Goal: Task Accomplishment & Management: Manage account settings

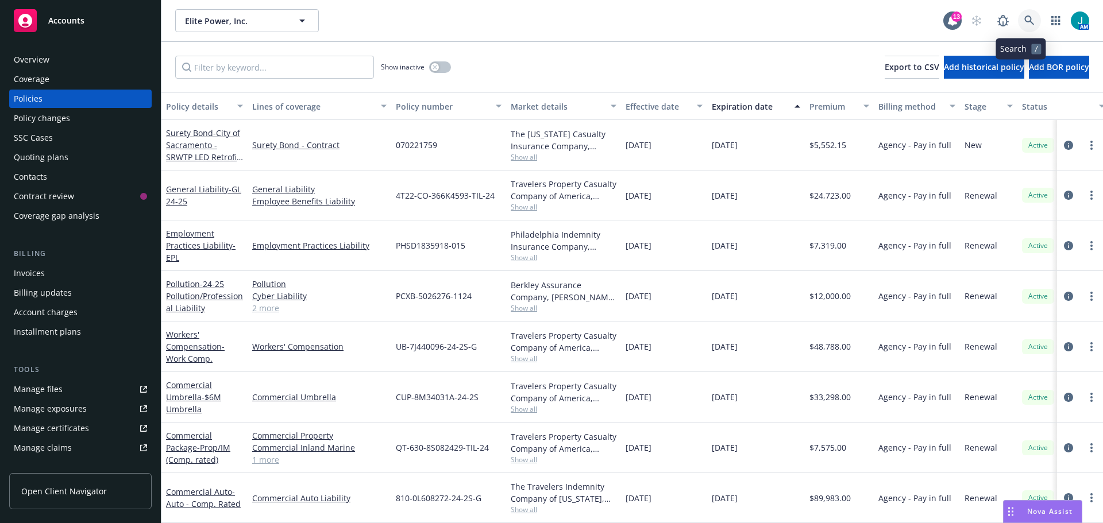
click at [1018, 16] on link at bounding box center [1029, 20] width 23 height 23
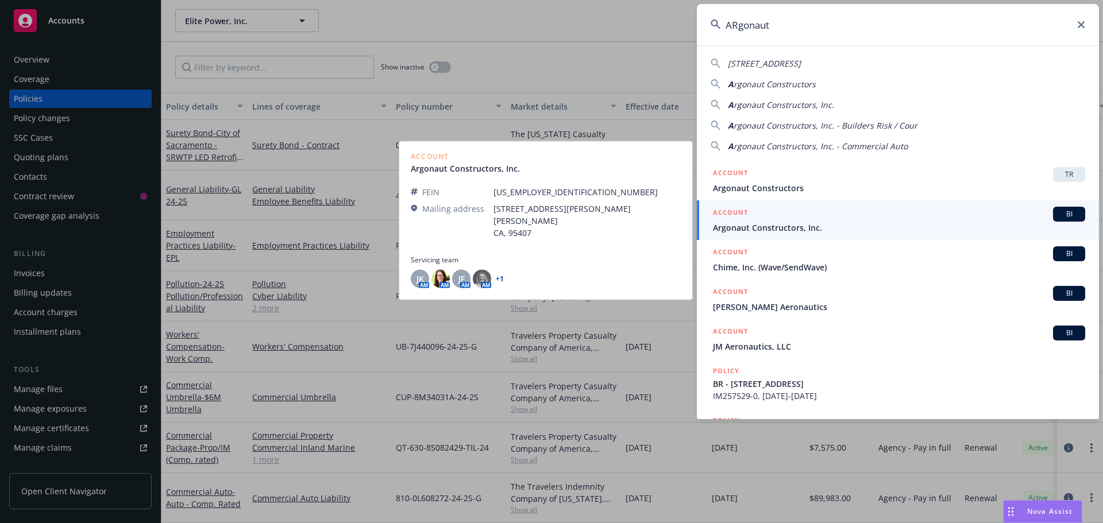
type input "ARgonaut"
click at [1060, 216] on span "BI" at bounding box center [1069, 214] width 23 height 10
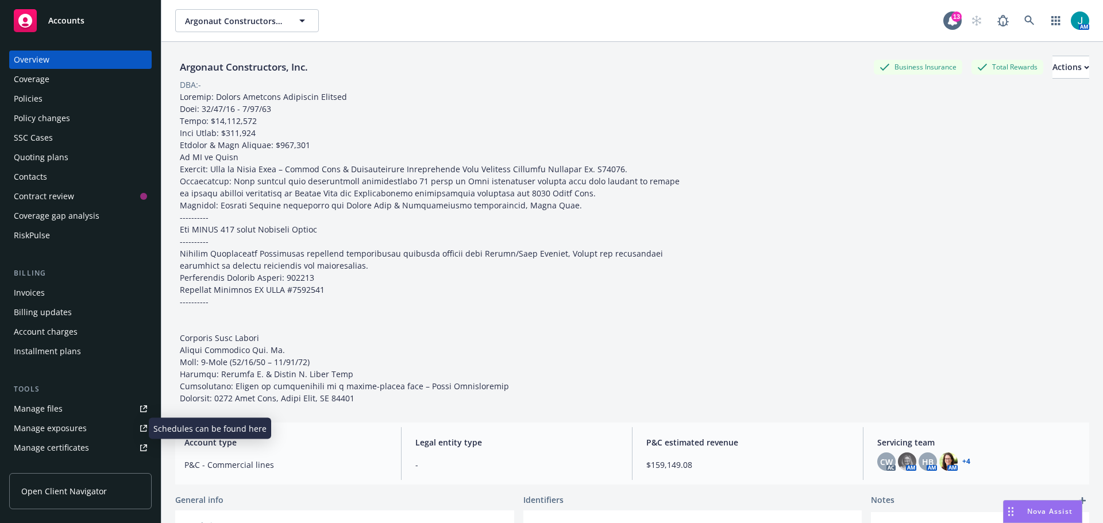
click at [34, 427] on div "Manage exposures" at bounding box center [50, 428] width 73 height 18
click at [1024, 20] on icon at bounding box center [1029, 21] width 10 height 10
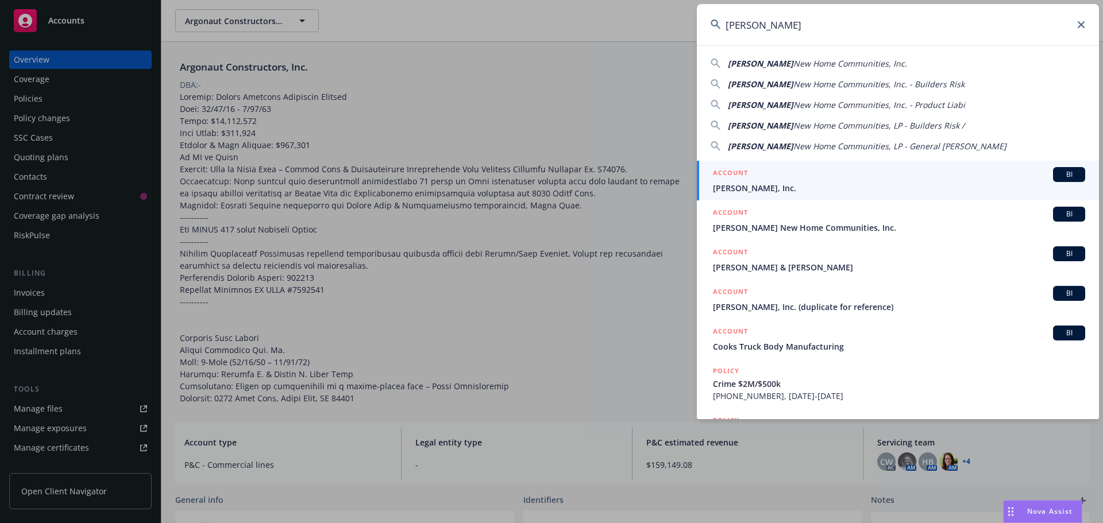
type input "[PERSON_NAME]"
click at [1063, 175] on span "BI" at bounding box center [1069, 174] width 23 height 10
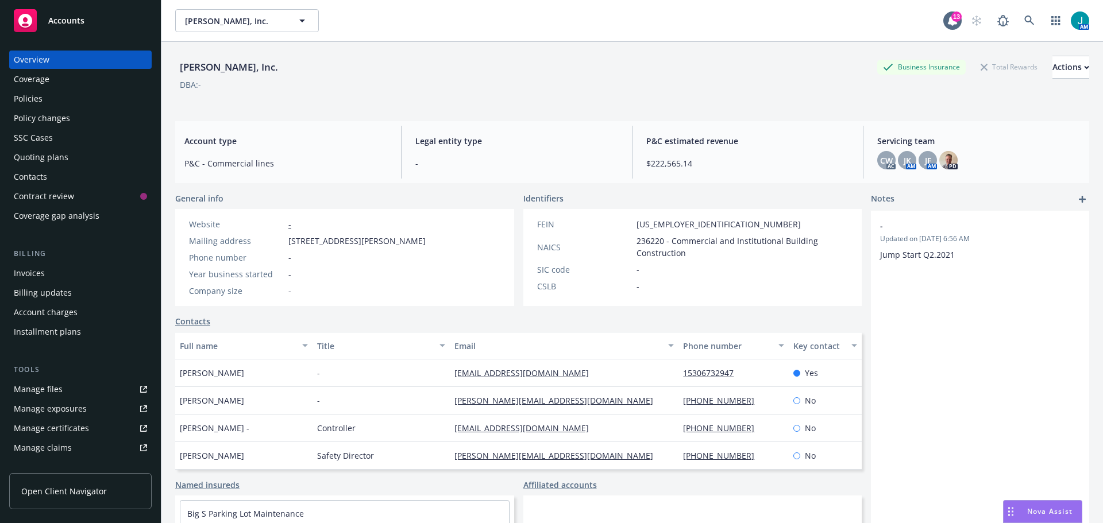
click at [67, 99] on div "Policies" at bounding box center [80, 99] width 133 height 18
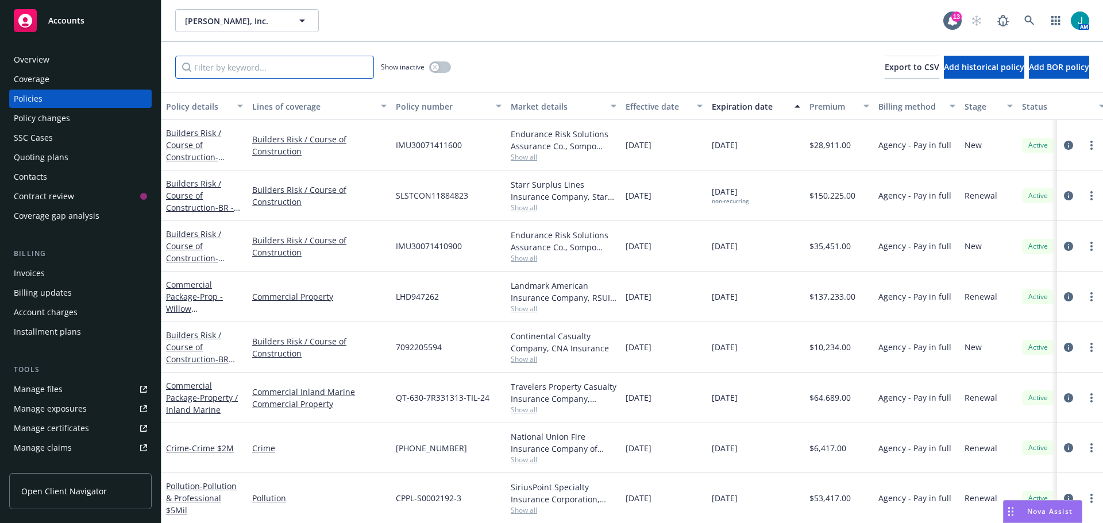
click at [230, 65] on input "Filter by keyword..." at bounding box center [274, 67] width 199 height 23
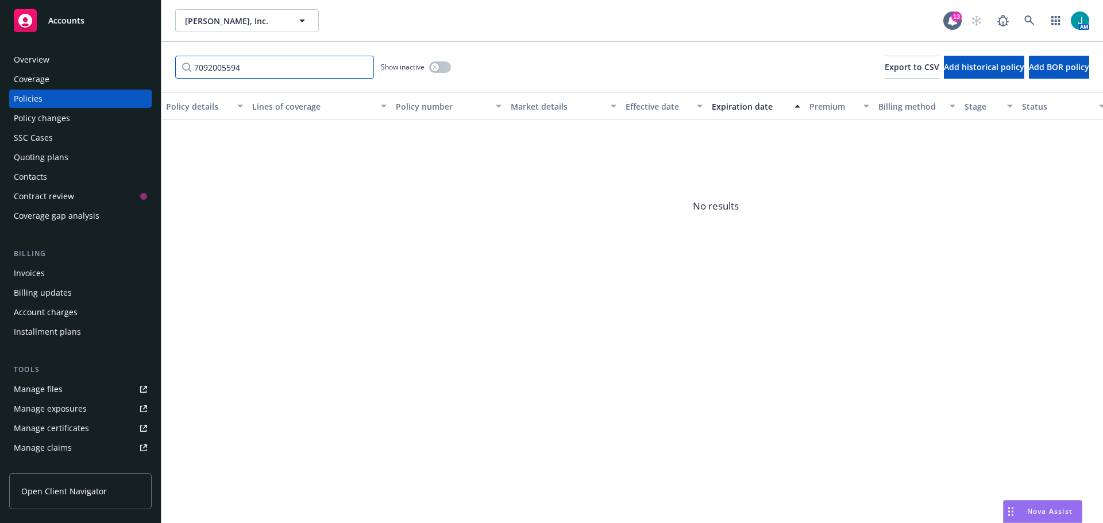
click at [304, 63] on input "7092005594" at bounding box center [274, 67] width 199 height 23
click at [281, 72] on input "7092005594" at bounding box center [274, 67] width 199 height 23
type input "7"
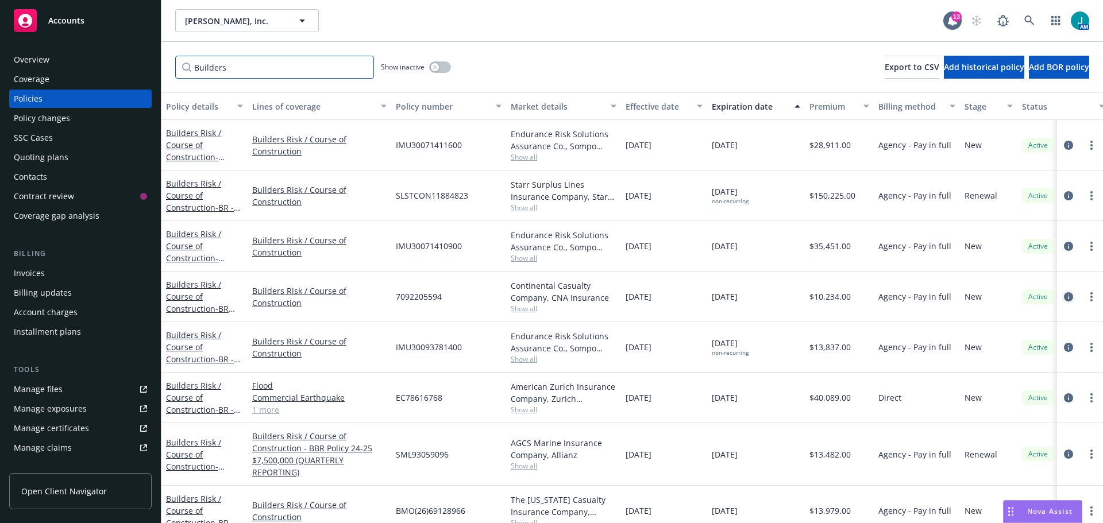
type input "Builders"
click at [1064, 298] on icon "circleInformation" at bounding box center [1068, 296] width 9 height 9
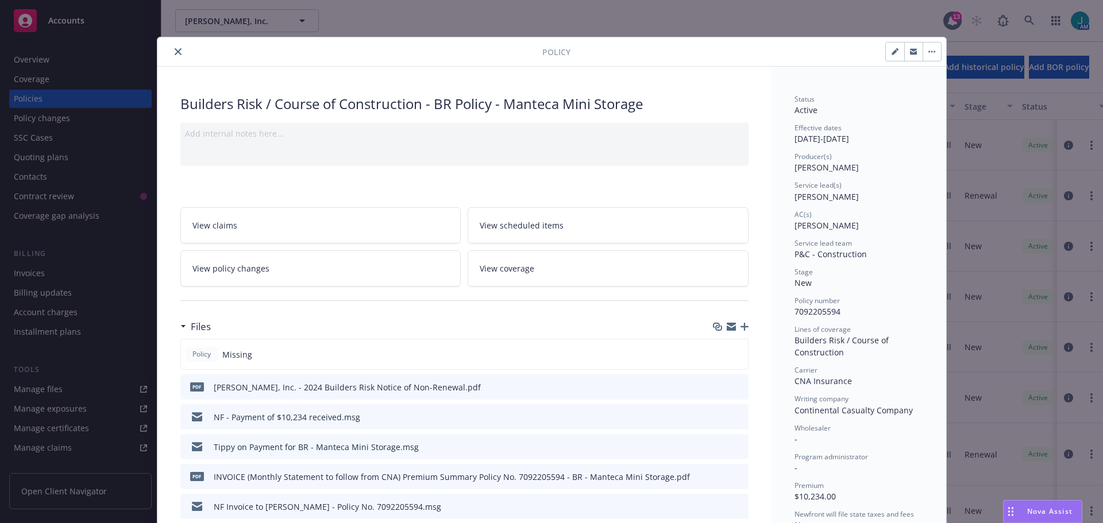
click at [174, 59] on div "Policy" at bounding box center [551, 51] width 789 height 29
click at [172, 57] on button "close" at bounding box center [178, 52] width 14 height 14
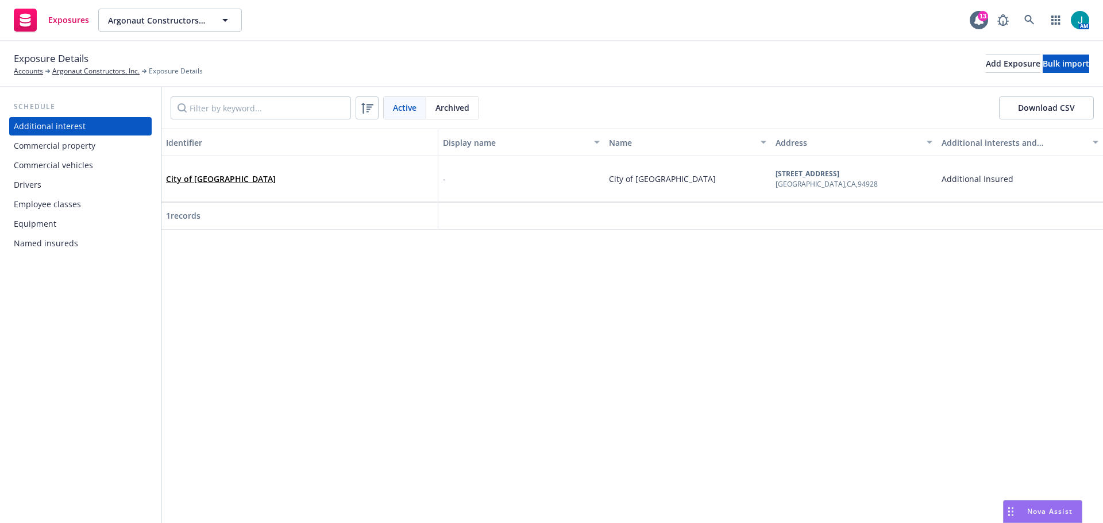
click at [36, 186] on div "Drivers" at bounding box center [28, 185] width 28 height 18
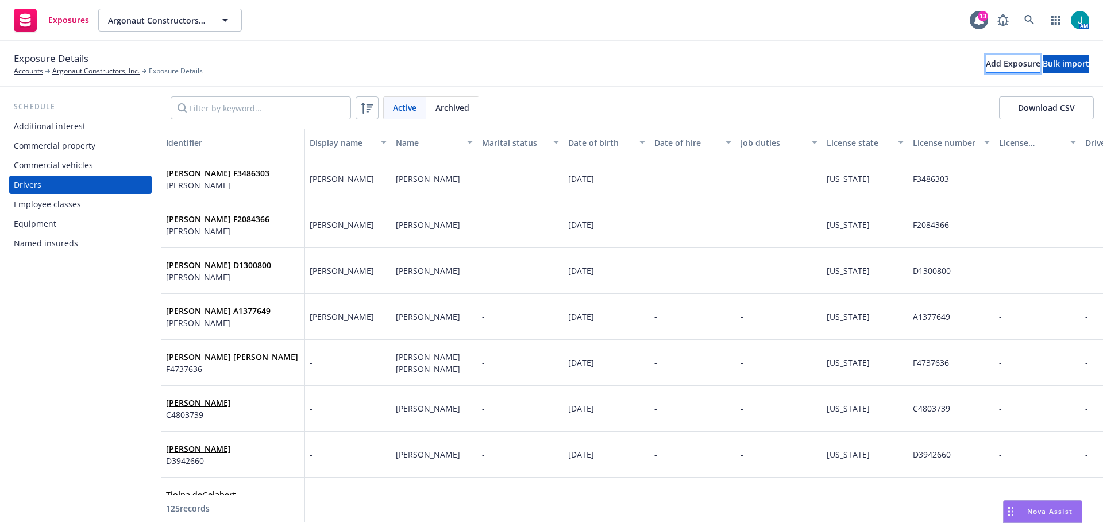
click at [986, 64] on div "Add Exposure" at bounding box center [1013, 63] width 55 height 17
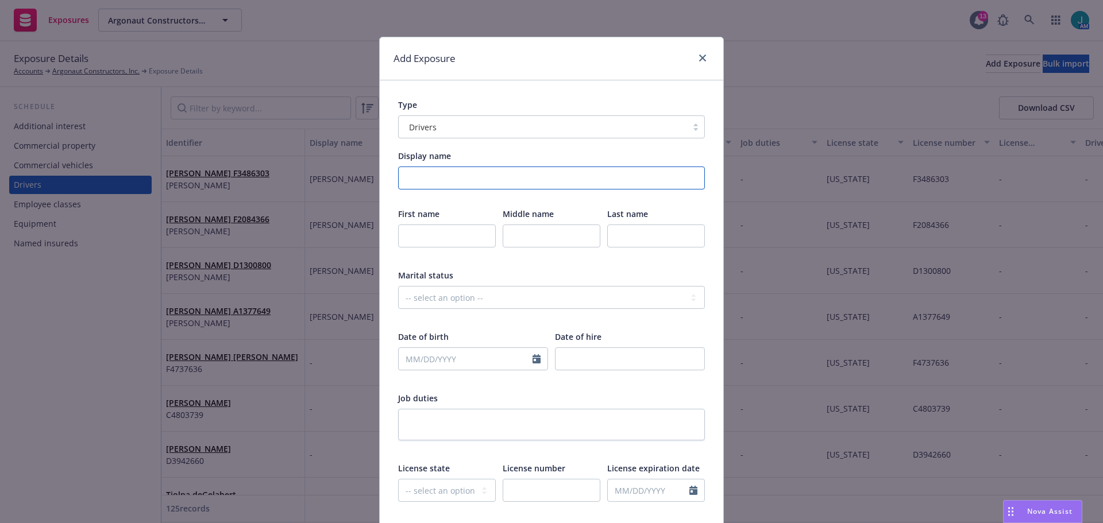
drag, startPoint x: 454, startPoint y: 173, endPoint x: 475, endPoint y: 180, distance: 22.0
click at [454, 174] on input "Display name" at bounding box center [551, 178] width 307 height 23
type input "Andrea DAngelo"
type input "Andrea"
type input "DAngelo"
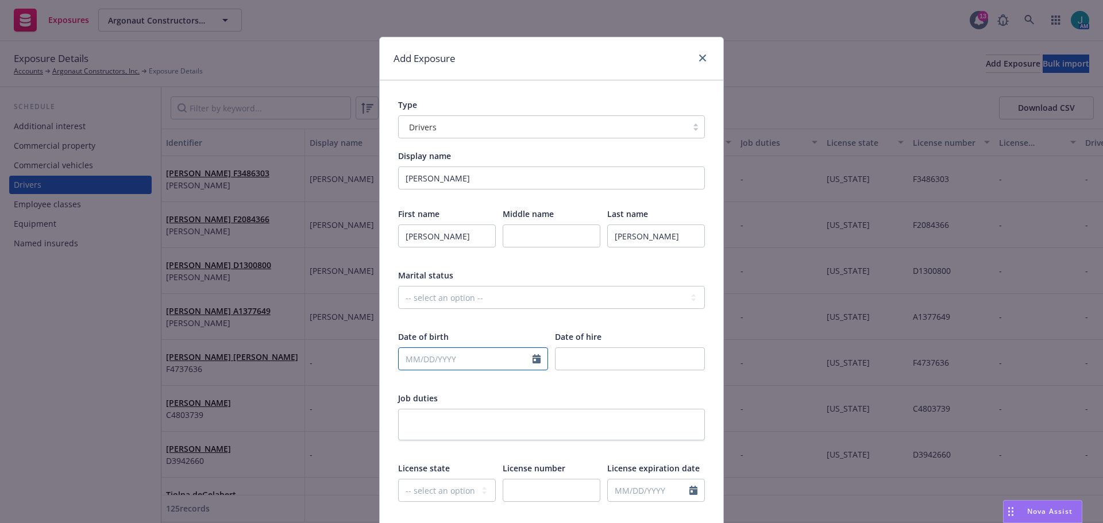
select select "8"
click at [408, 355] on input "text" at bounding box center [466, 359] width 134 height 22
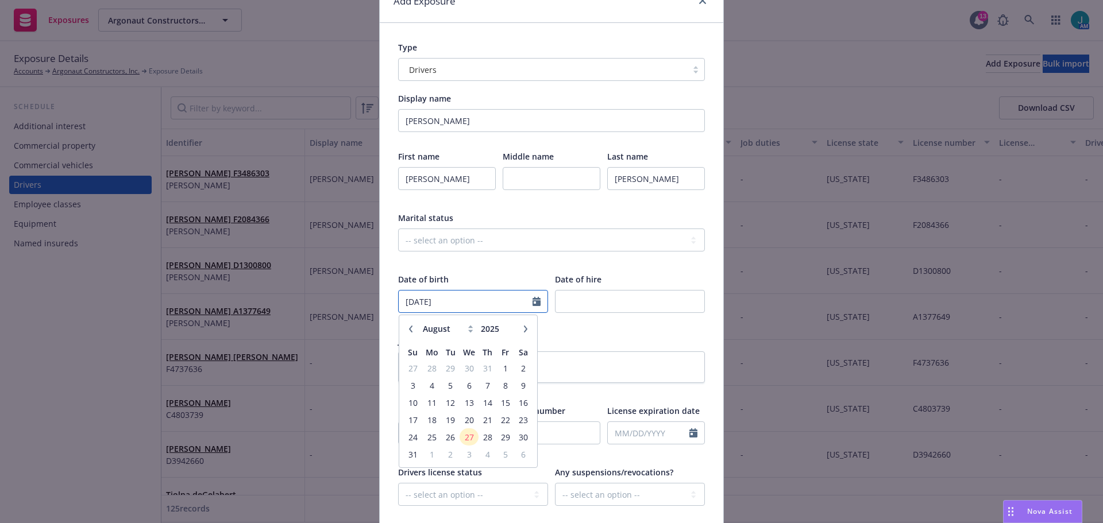
type input "05/14/1964"
click at [711, 377] on div "Type Drivers Display name Andrea DAngelo First name Andrea Middle name Last nam…" at bounding box center [552, 366] width 344 height 686
click at [411, 427] on select "-- select an option -- Alaska Alabama Arkansas American Samoa Arizona Californi…" at bounding box center [447, 433] width 98 height 23
select select "OR"
click at [398, 422] on select "-- select an option -- Alaska Alabama Arkansas American Samoa Arizona Californi…" at bounding box center [447, 433] width 98 height 23
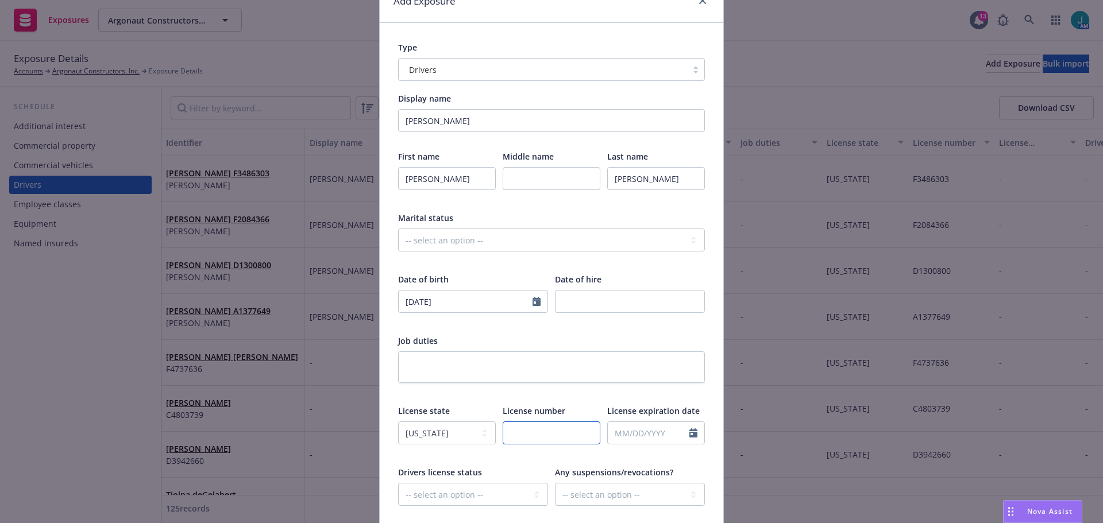
click at [511, 430] on input "text" at bounding box center [552, 433] width 98 height 23
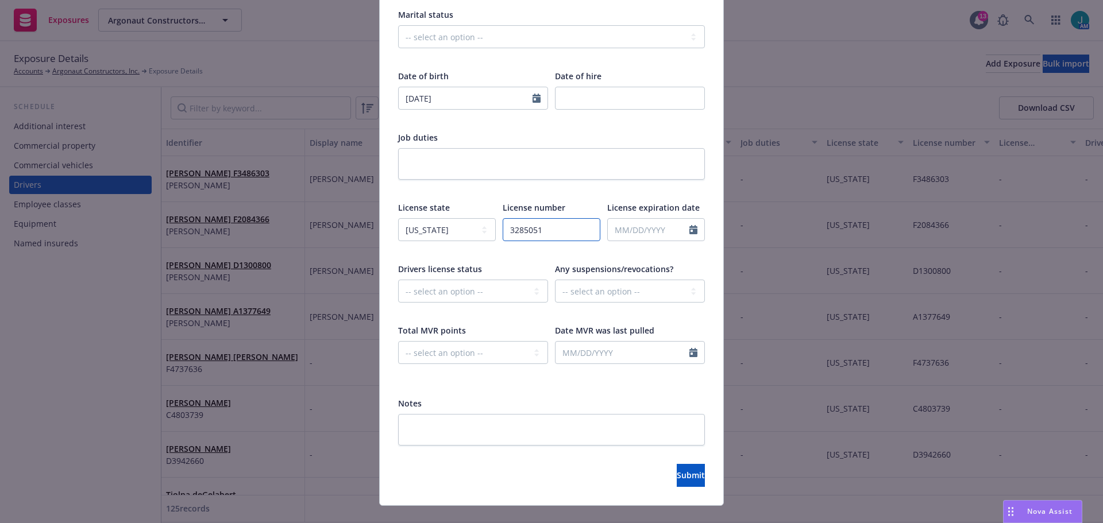
scroll to position [280, 0]
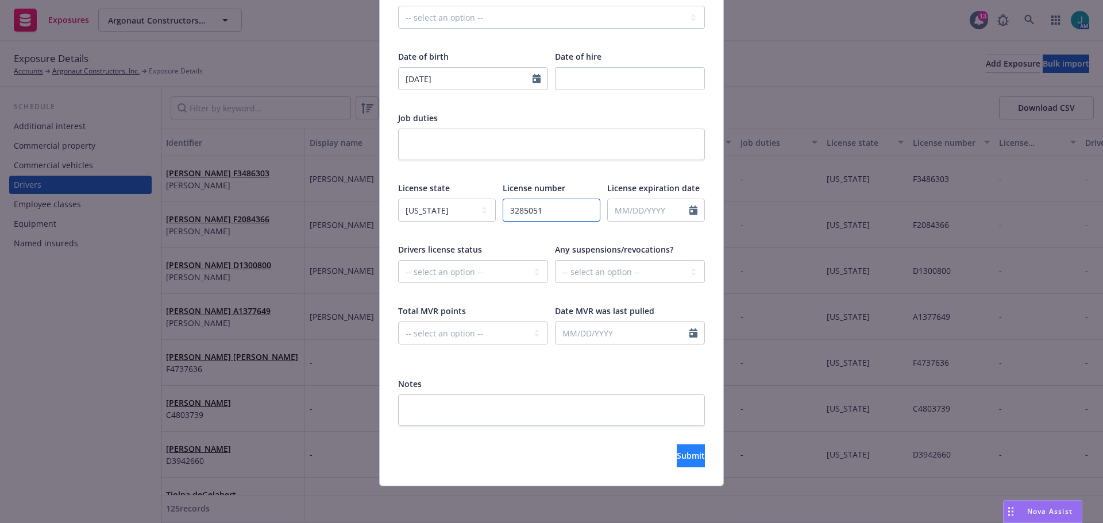
type input "3285051"
click at [677, 454] on span "Submit" at bounding box center [691, 455] width 28 height 11
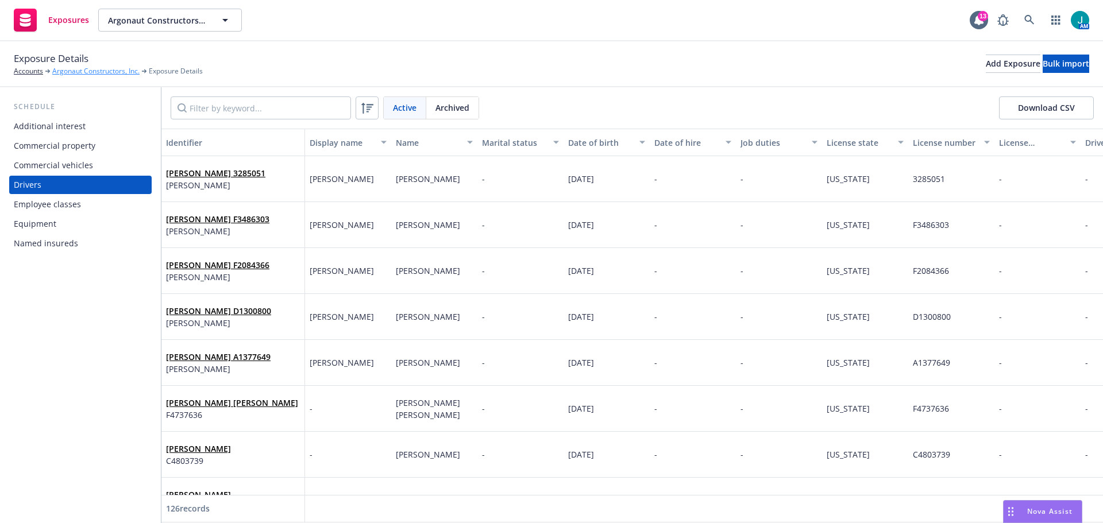
click at [95, 72] on link "Argonaut Constructors, Inc." at bounding box center [95, 71] width 87 height 10
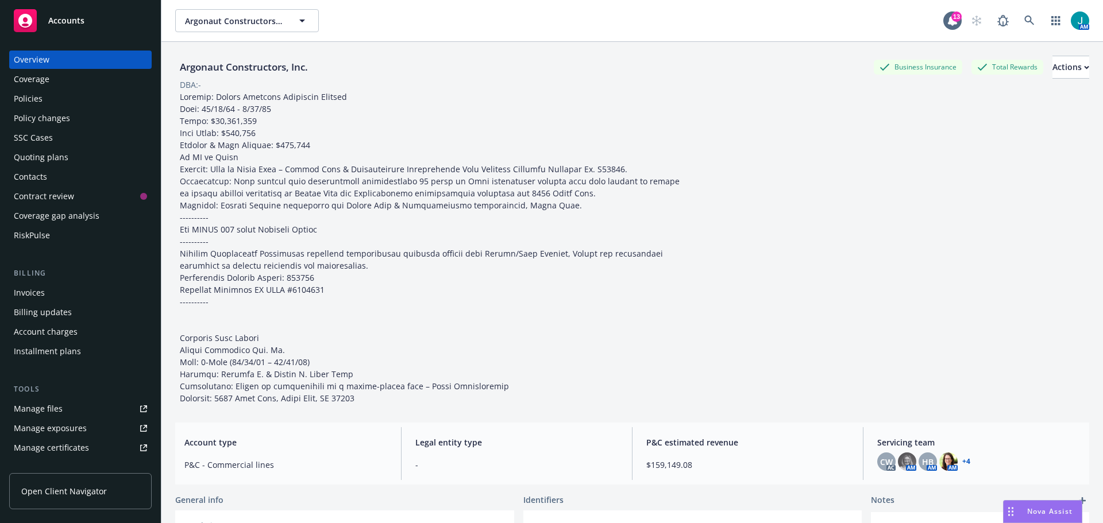
click at [66, 410] on link "Manage files" at bounding box center [80, 409] width 142 height 18
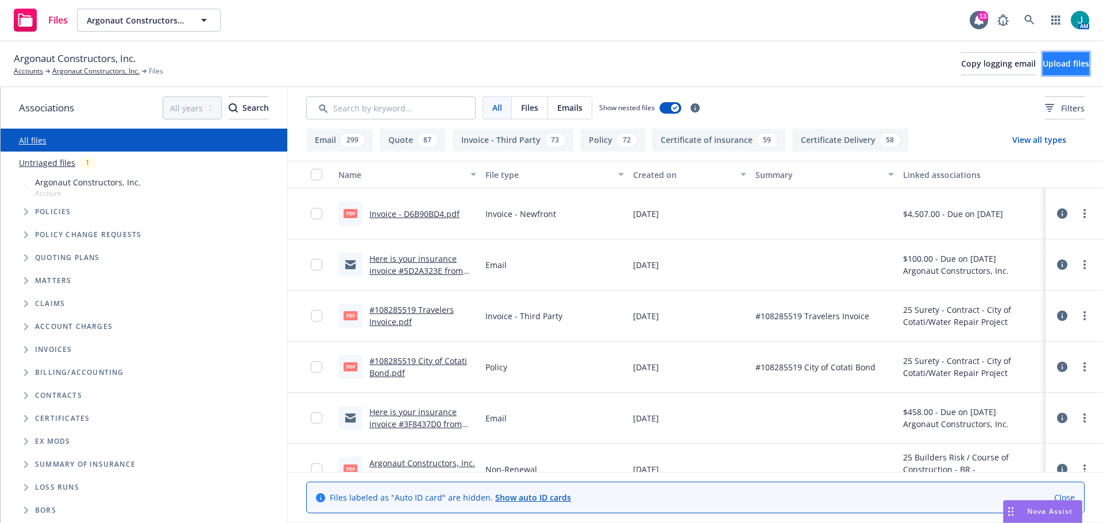
click at [1043, 67] on span "Upload files" at bounding box center [1066, 63] width 47 height 11
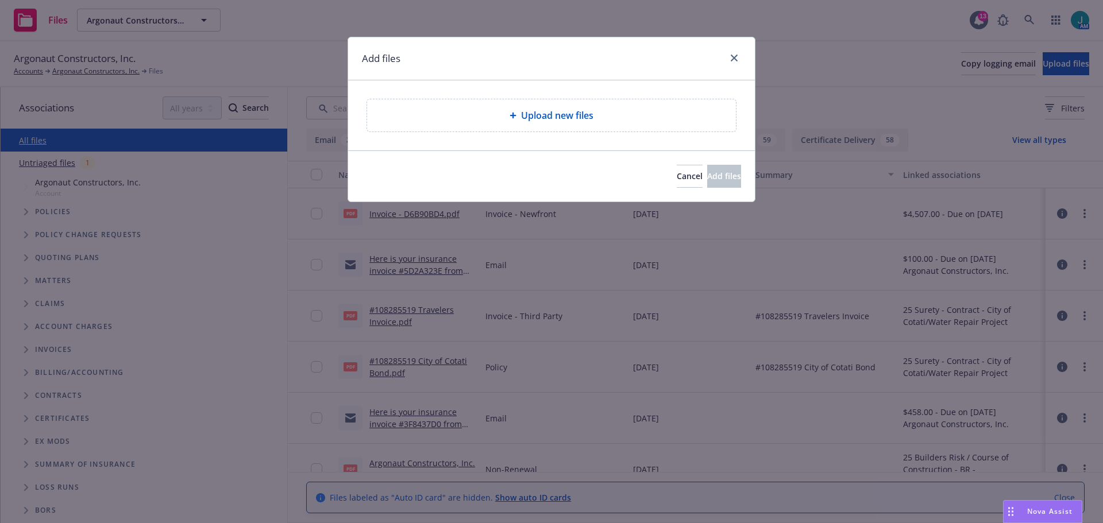
click at [488, 114] on div "Upload new files" at bounding box center [551, 116] width 350 height 14
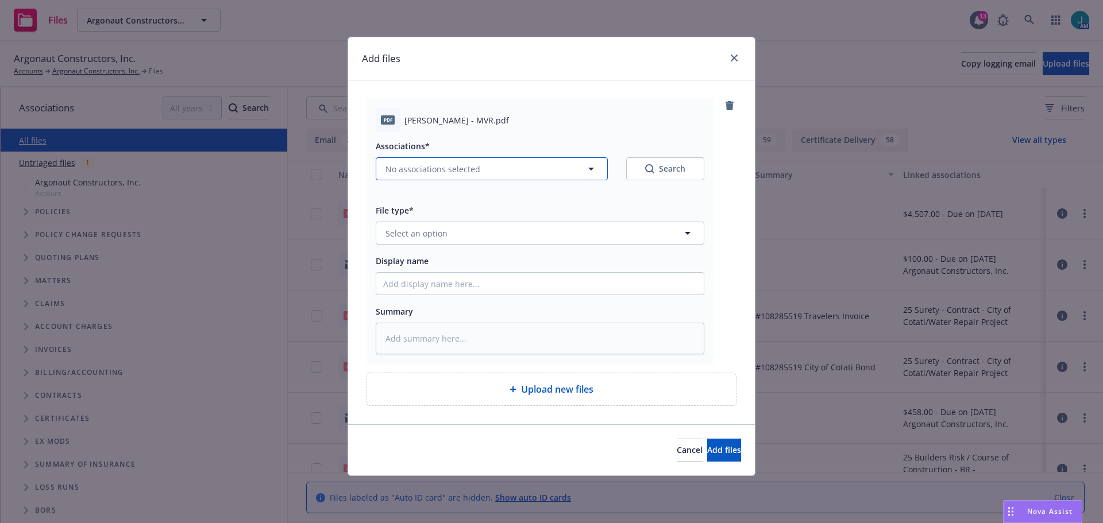
click at [433, 168] on span "No associations selected" at bounding box center [433, 169] width 95 height 12
type textarea "x"
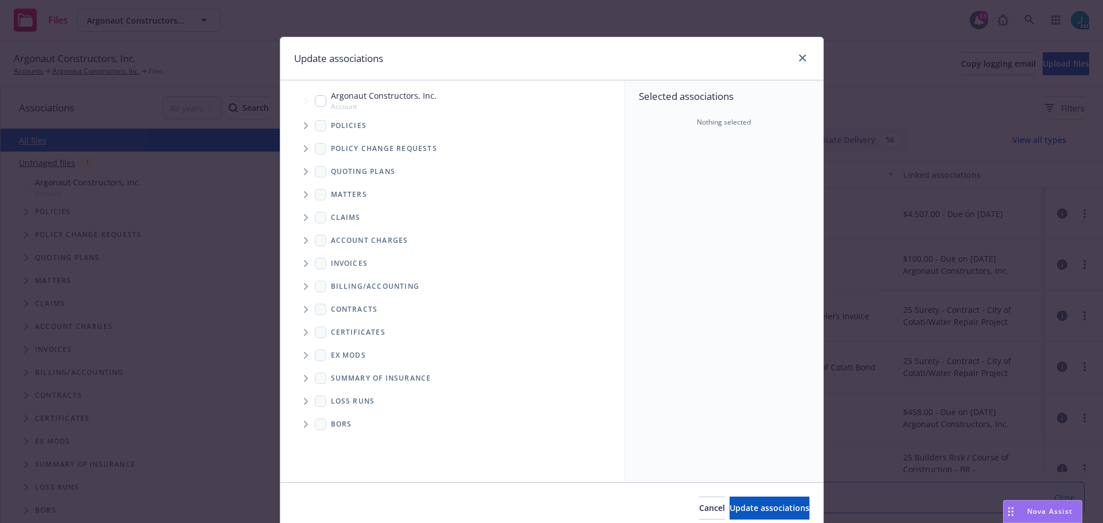
click at [304, 126] on icon "Tree Example" at bounding box center [306, 125] width 5 height 7
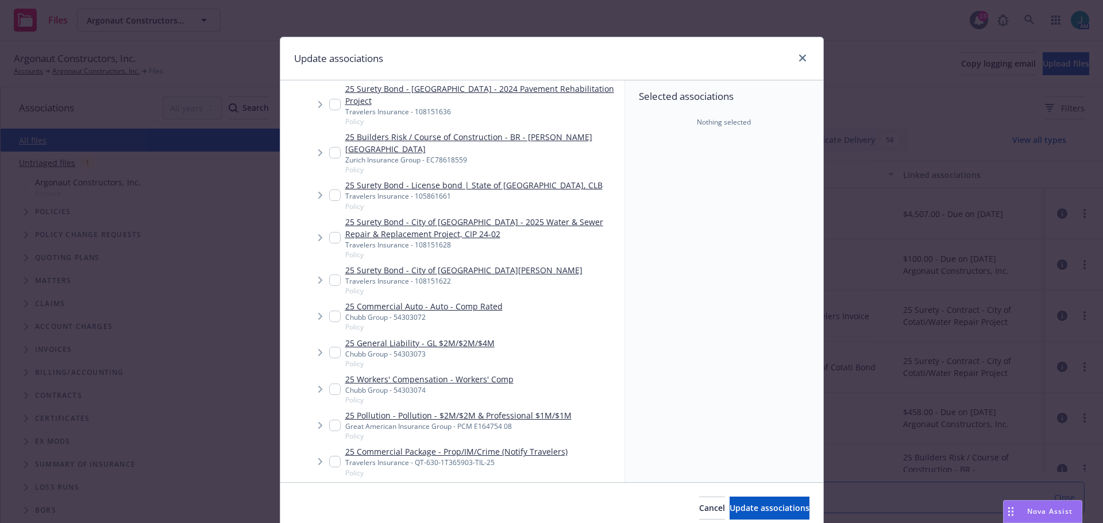
scroll to position [1034, 0]
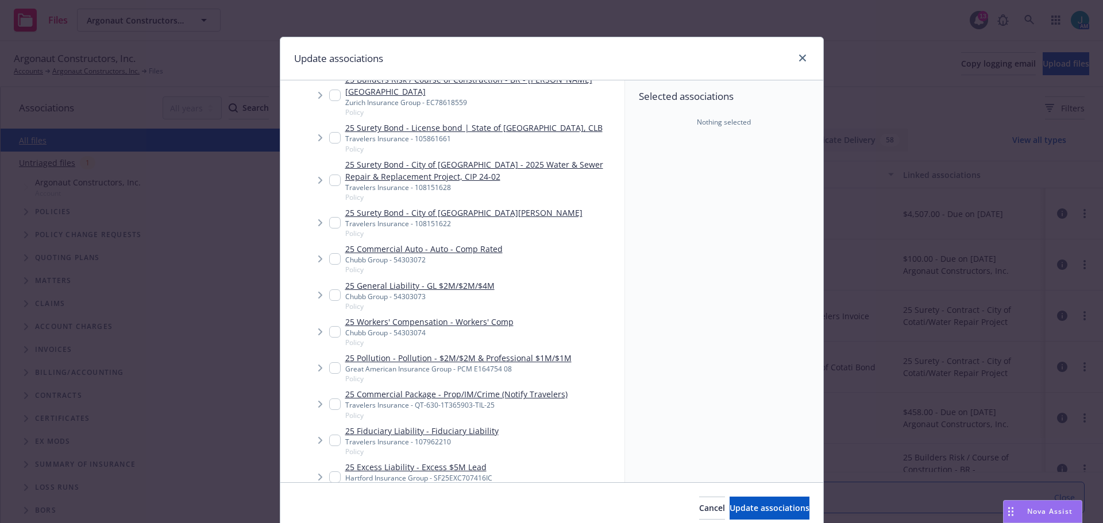
click at [329, 253] on input "Tree Example" at bounding box center [334, 258] width 11 height 11
checkbox input "true"
drag, startPoint x: 758, startPoint y: 511, endPoint x: 757, endPoint y: 504, distance: 7.0
click at [758, 510] on span "Update associations" at bounding box center [770, 508] width 80 height 11
type textarea "x"
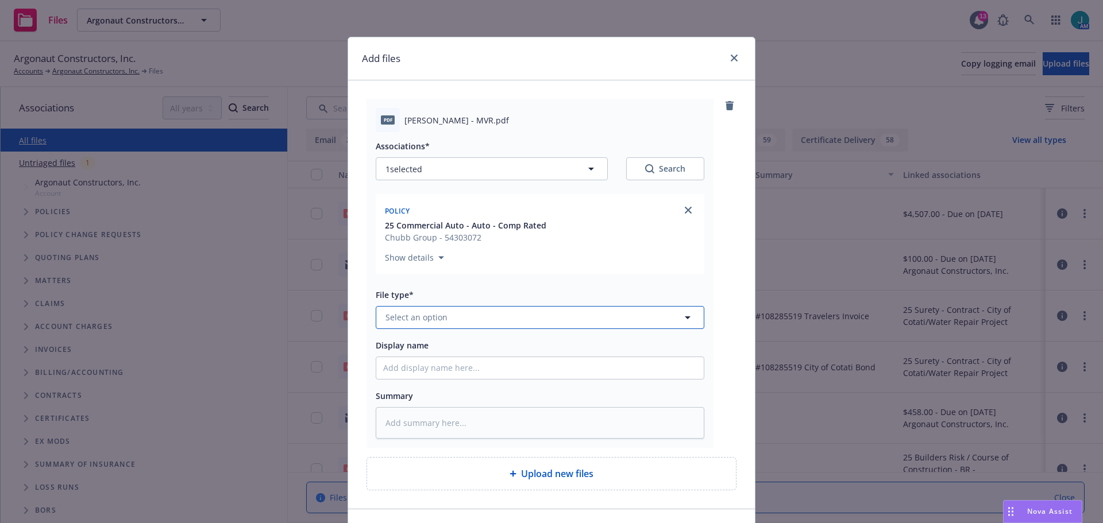
click at [426, 321] on span "Select an option" at bounding box center [417, 317] width 62 height 12
type input "moto"
click at [438, 287] on span "Motor Vehicle Report (MVR)" at bounding box center [442, 286] width 109 height 12
drag, startPoint x: 402, startPoint y: 120, endPoint x: 485, endPoint y: 124, distance: 84.0
click at [485, 124] on span "Andrea DAngelo - MVR.pdf" at bounding box center [456, 120] width 105 height 12
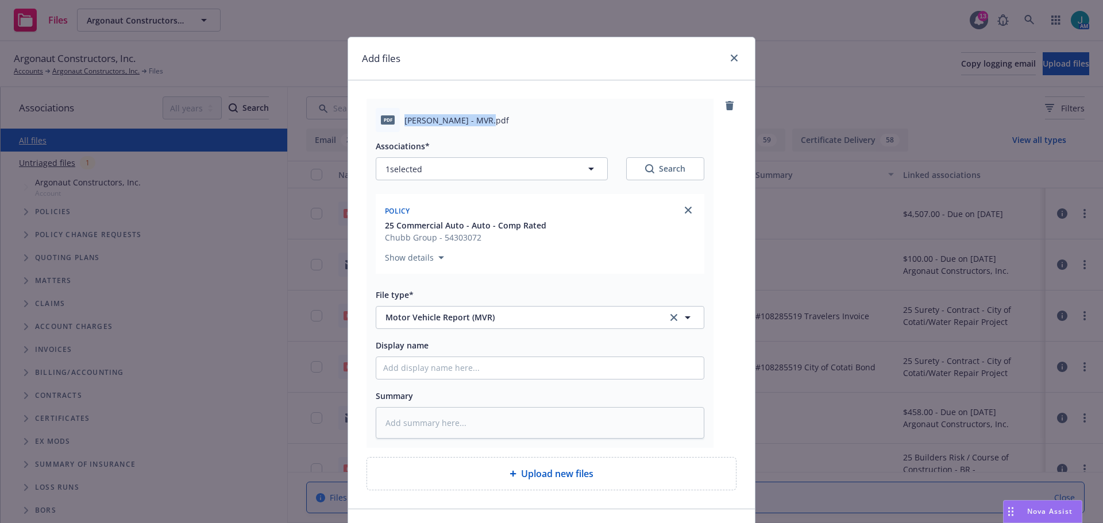
copy span "Andrea DAngelo - MVR"
click at [402, 363] on input "Display name" at bounding box center [539, 368] width 327 height 22
paste input "Andrea DAngelo - MVR"
type textarea "x"
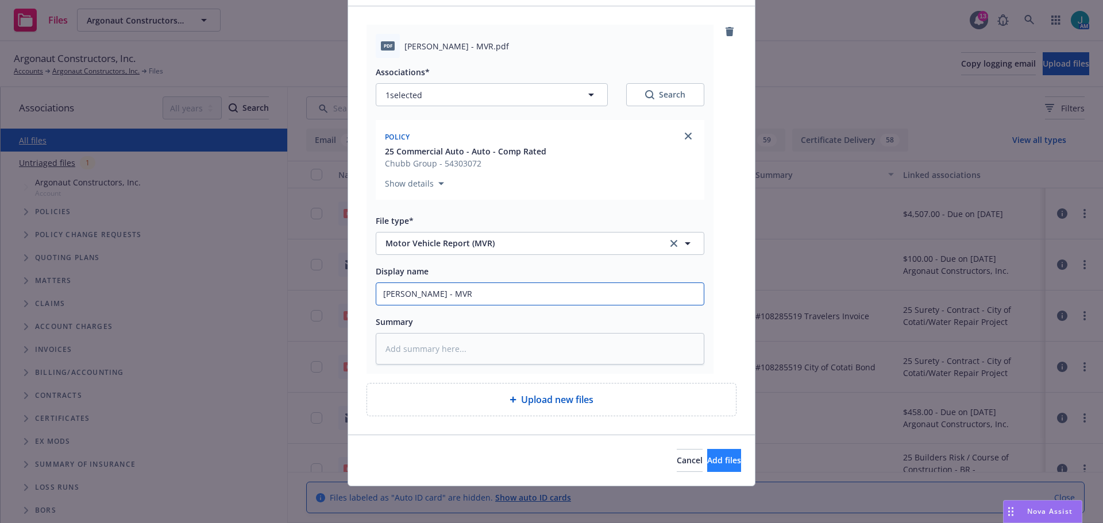
type input "Andrea DAngelo - MVR"
click at [707, 464] on span "Add files" at bounding box center [724, 460] width 34 height 11
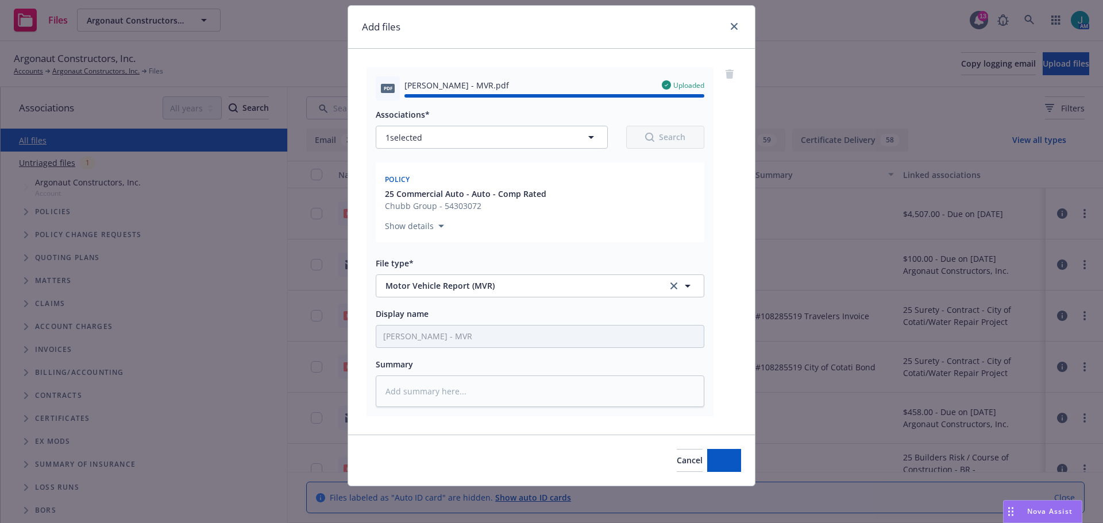
type textarea "x"
